Goal: Register for event/course

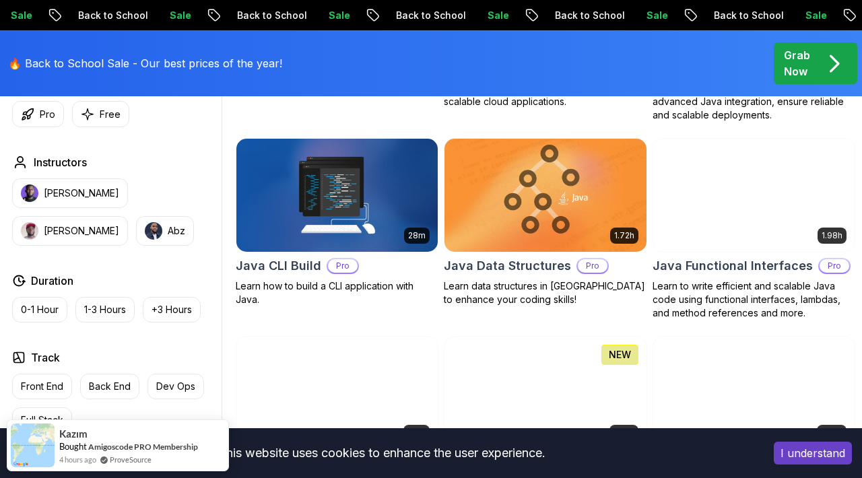
scroll to position [1016, 0]
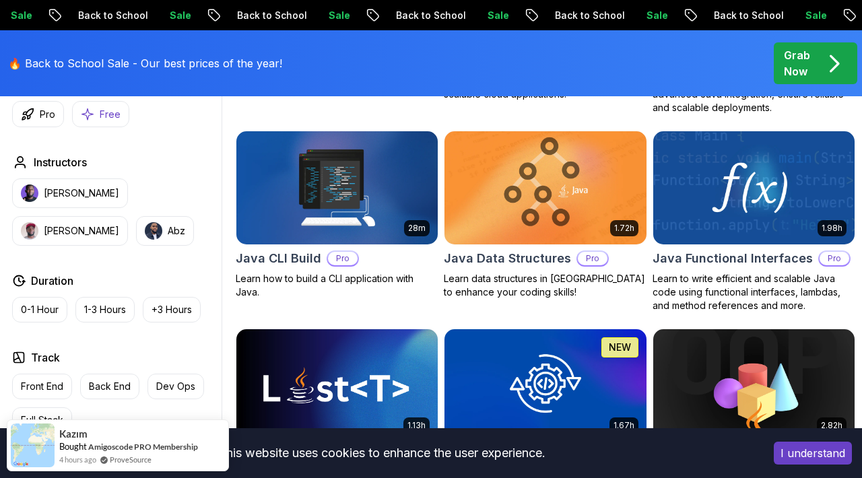
click at [100, 116] on p "Free" at bounding box center [110, 114] width 21 height 13
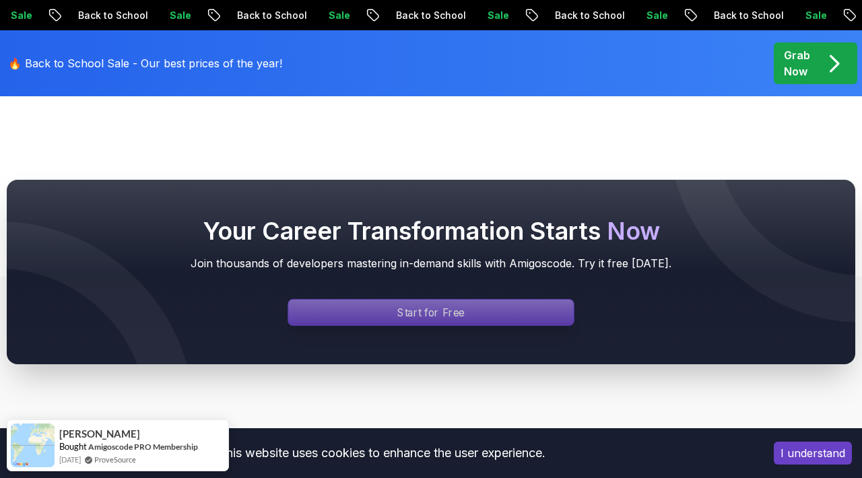
scroll to position [1165, 0]
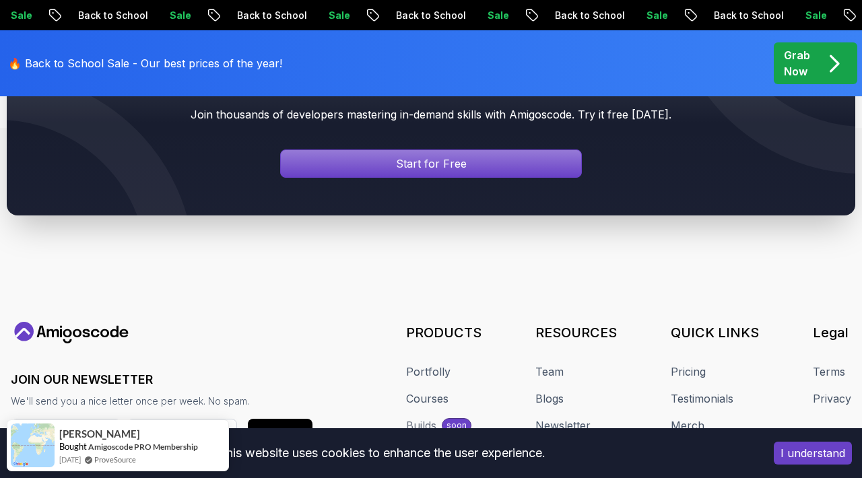
click at [467, 178] on div at bounding box center [431, 123] width 849 height 185
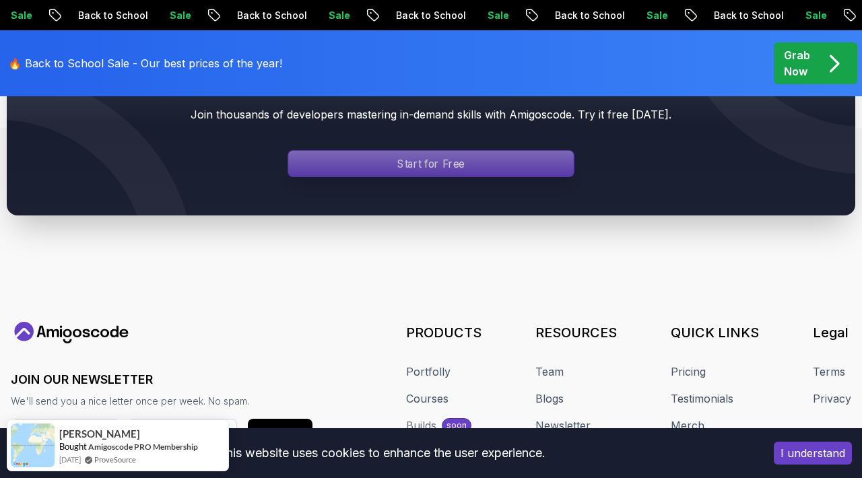
click at [453, 166] on p "Start for Free" at bounding box center [430, 163] width 67 height 15
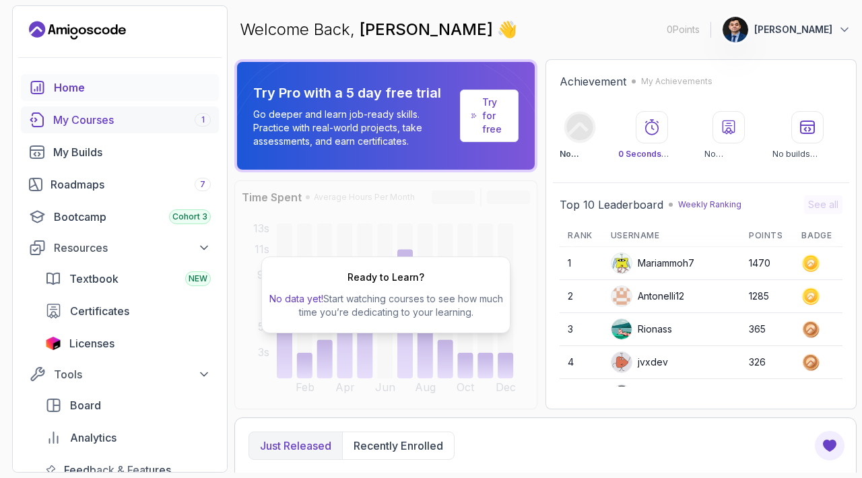
click at [71, 125] on div "My Courses 1" at bounding box center [132, 120] width 158 height 16
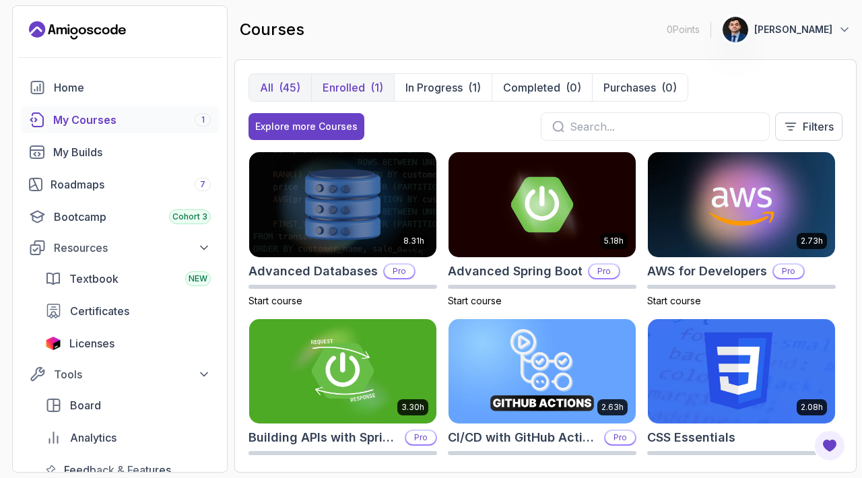
click at [337, 89] on p "Enrolled" at bounding box center [344, 87] width 42 height 16
